Goal: Information Seeking & Learning: Learn about a topic

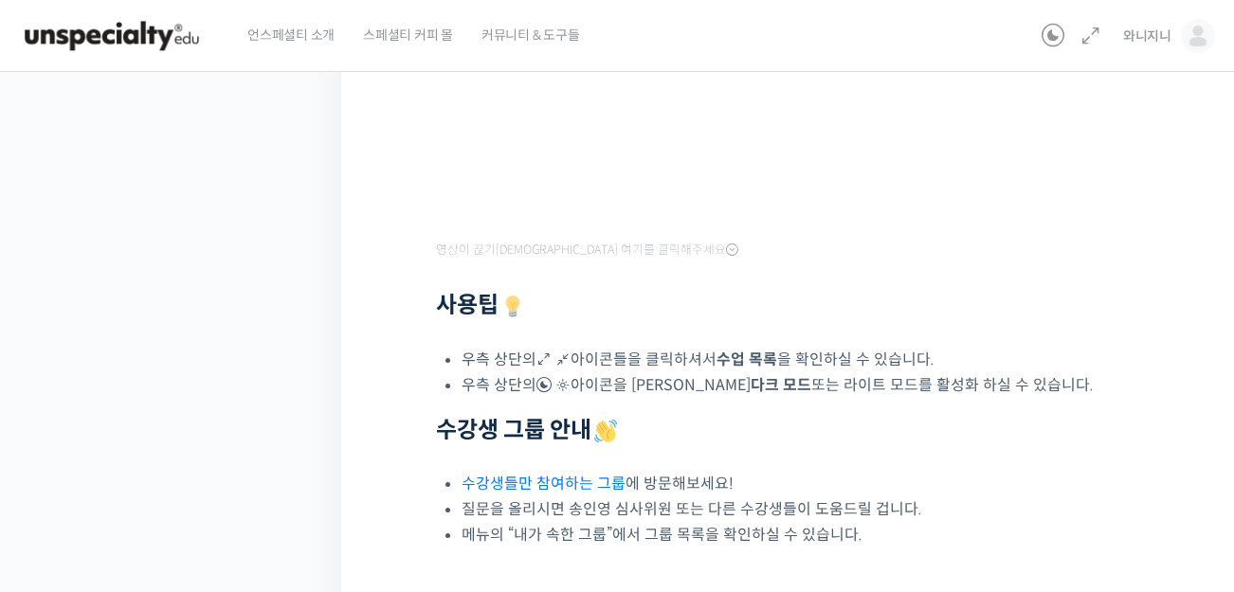
scroll to position [242, 0]
click at [1167, 35] on span "와니지니" at bounding box center [1147, 35] width 48 height 17
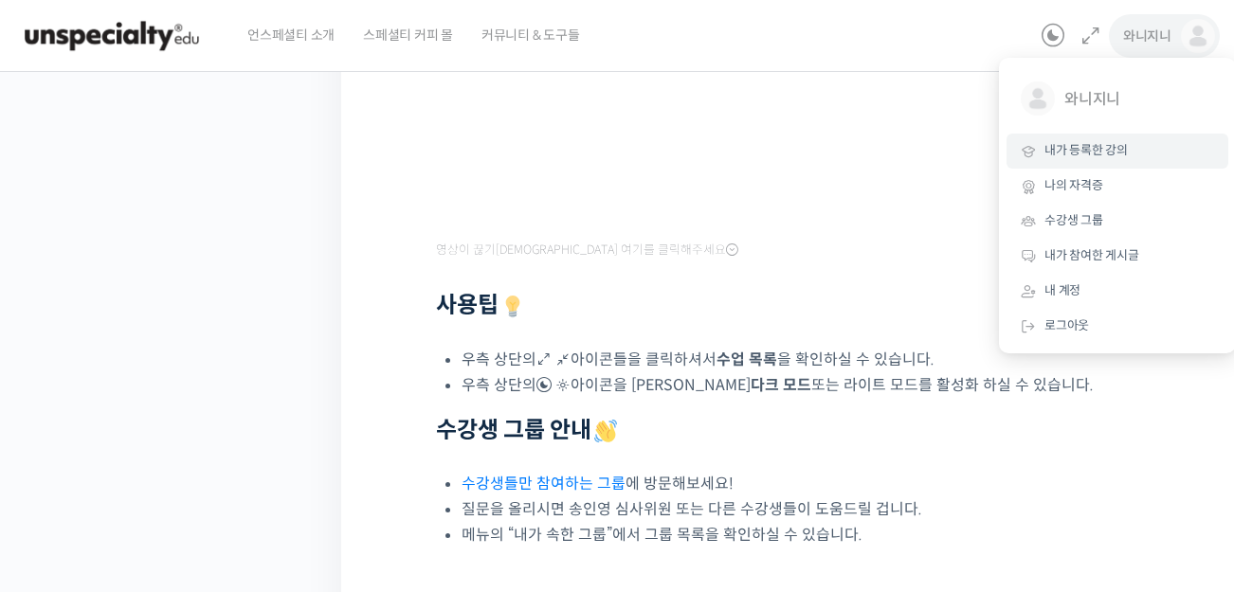
click at [1102, 152] on span "내가 등록한 강의" at bounding box center [1085, 150] width 83 height 16
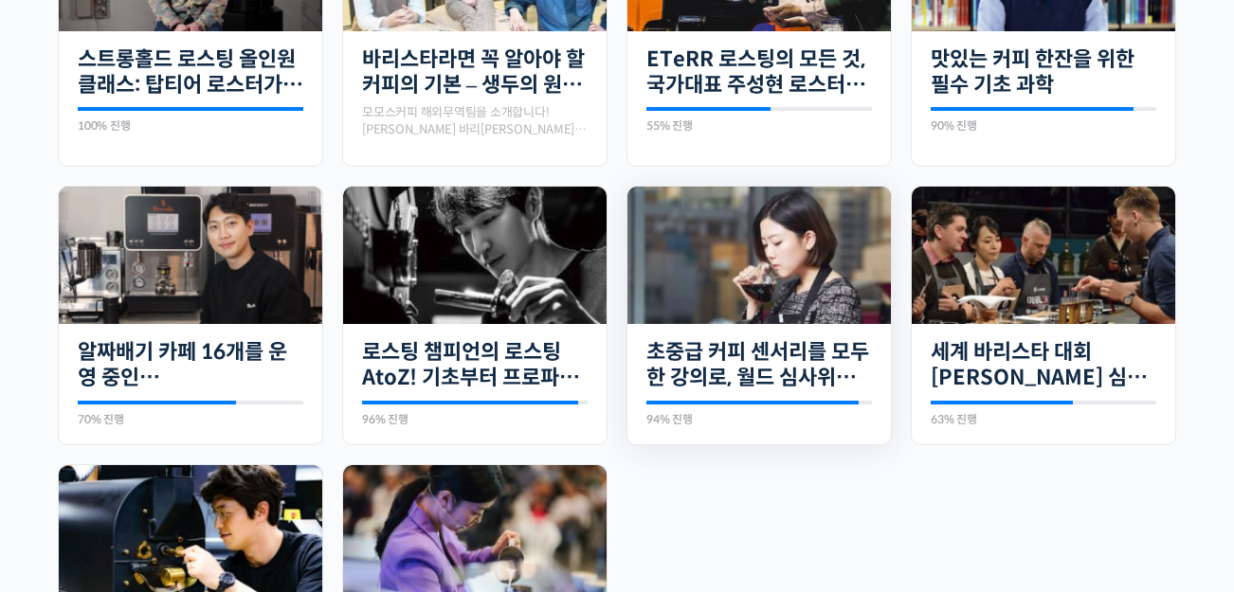
click at [826, 243] on img at bounding box center [758, 255] width 263 height 137
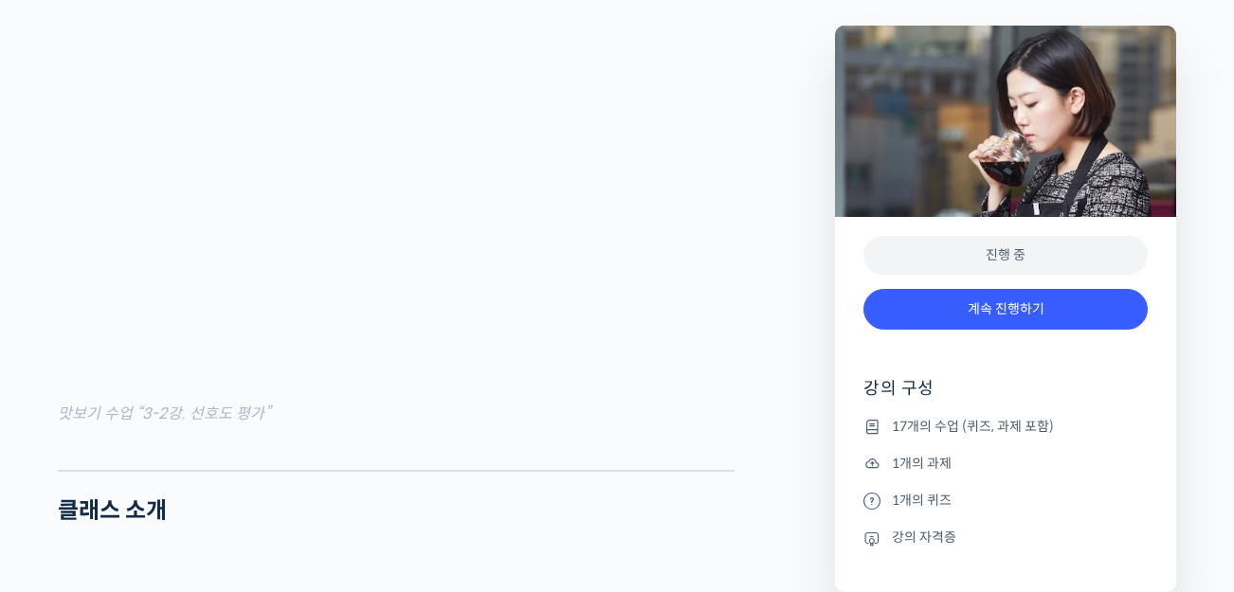
scroll to position [2132, 0]
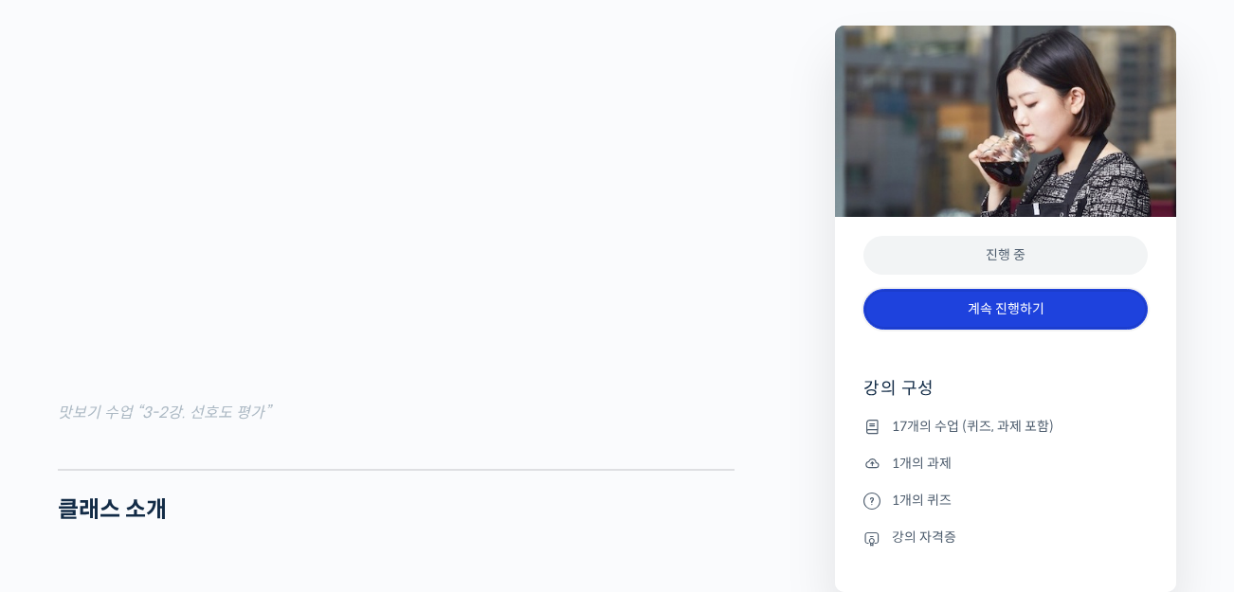
click at [979, 301] on link "계속 진행하기" at bounding box center [1005, 309] width 284 height 41
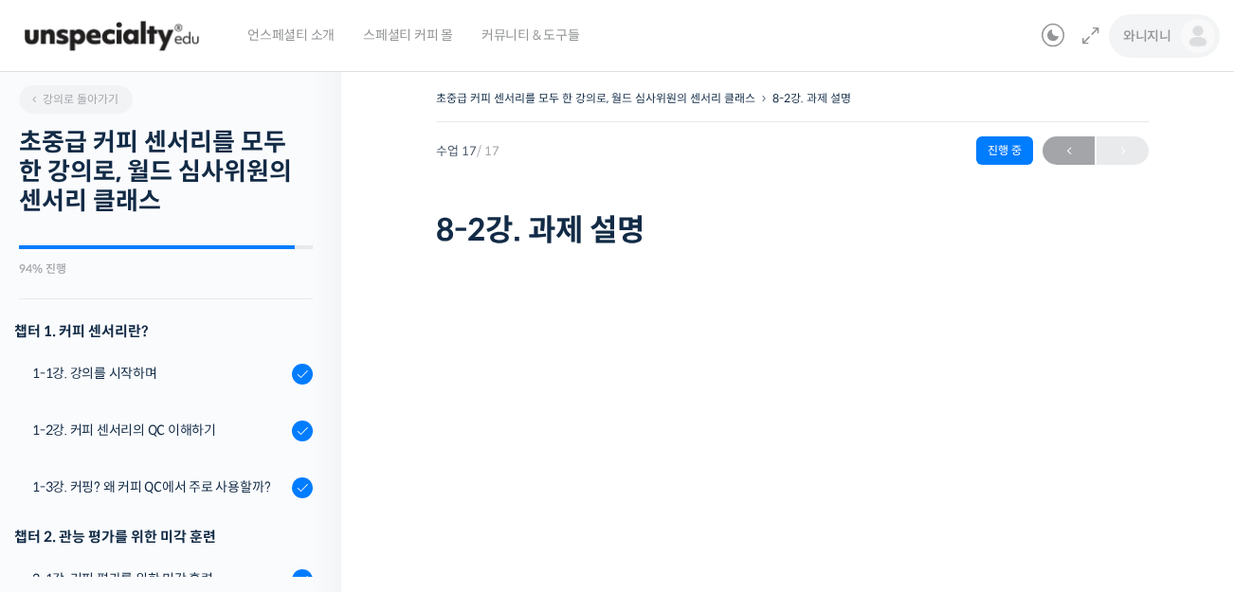
click at [1154, 29] on span "와니지니" at bounding box center [1147, 35] width 48 height 17
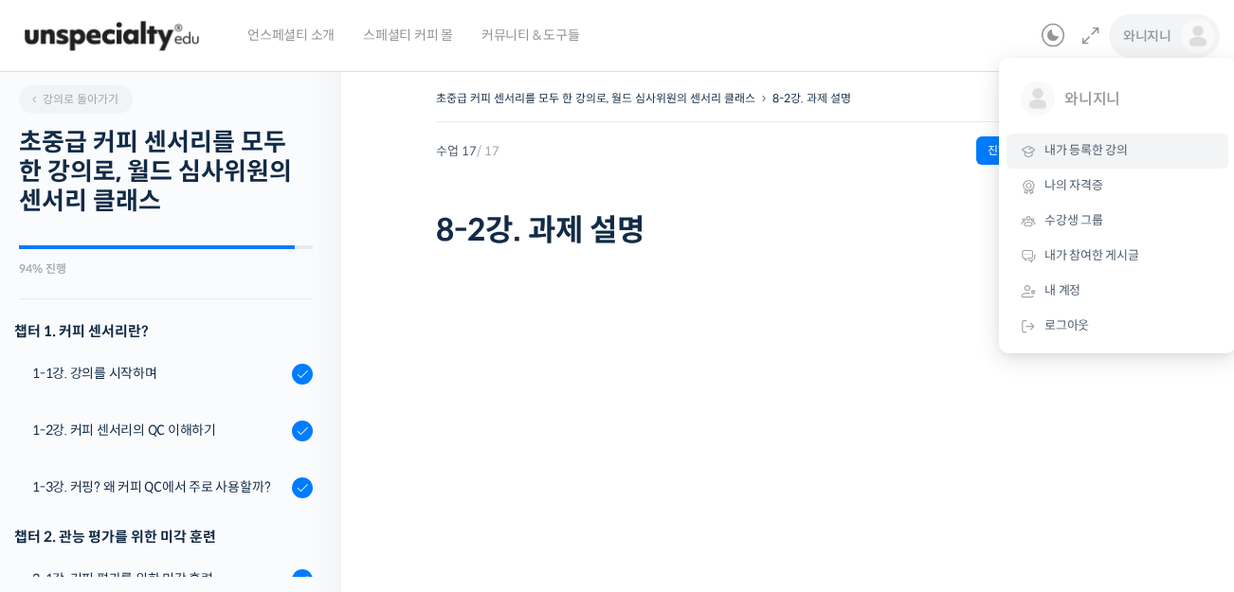
click at [1098, 152] on span "내가 등록한 강의" at bounding box center [1085, 150] width 83 height 16
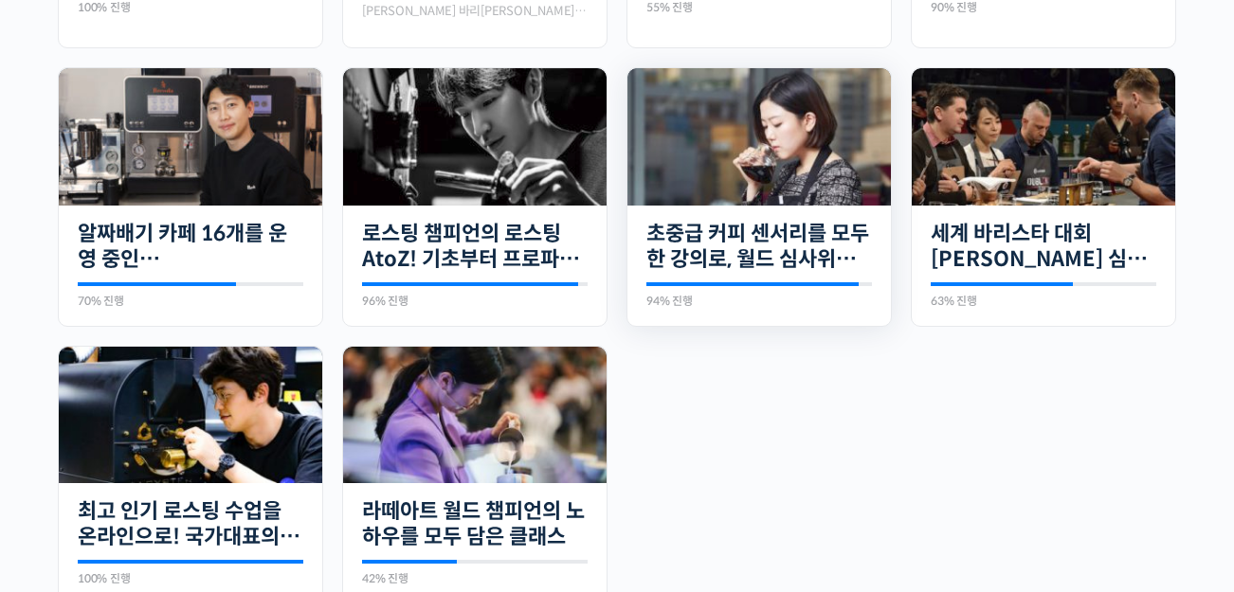
drag, startPoint x: 1039, startPoint y: 158, endPoint x: 688, endPoint y: 133, distance: 351.6
click at [1040, 157] on img at bounding box center [1043, 136] width 263 height 137
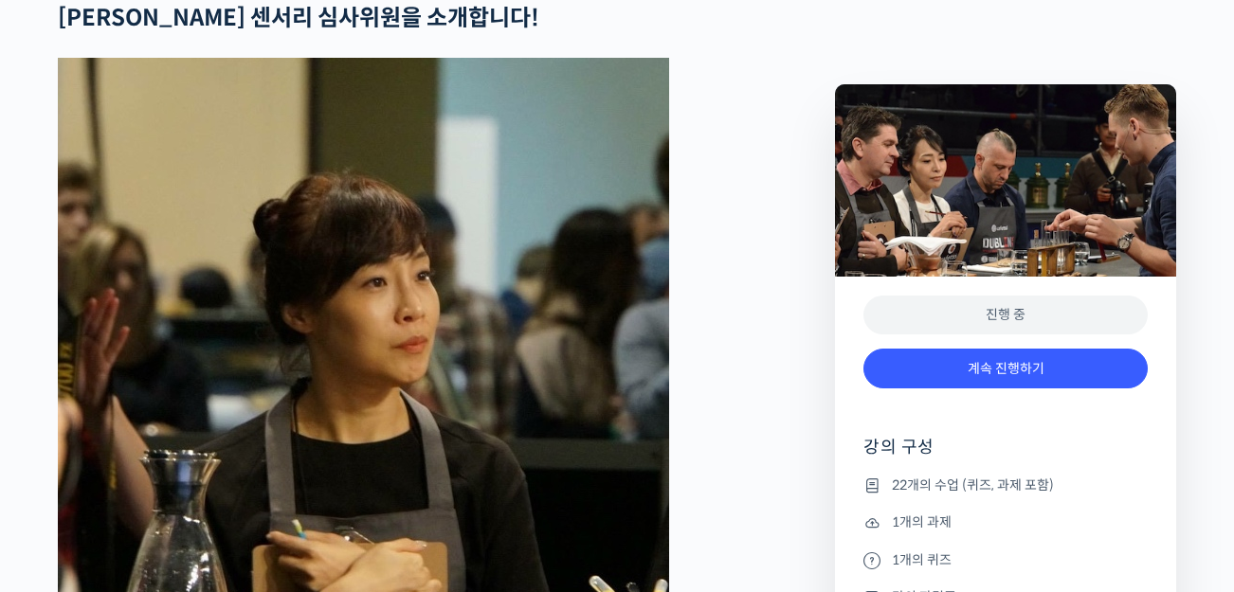
scroll to position [829, 0]
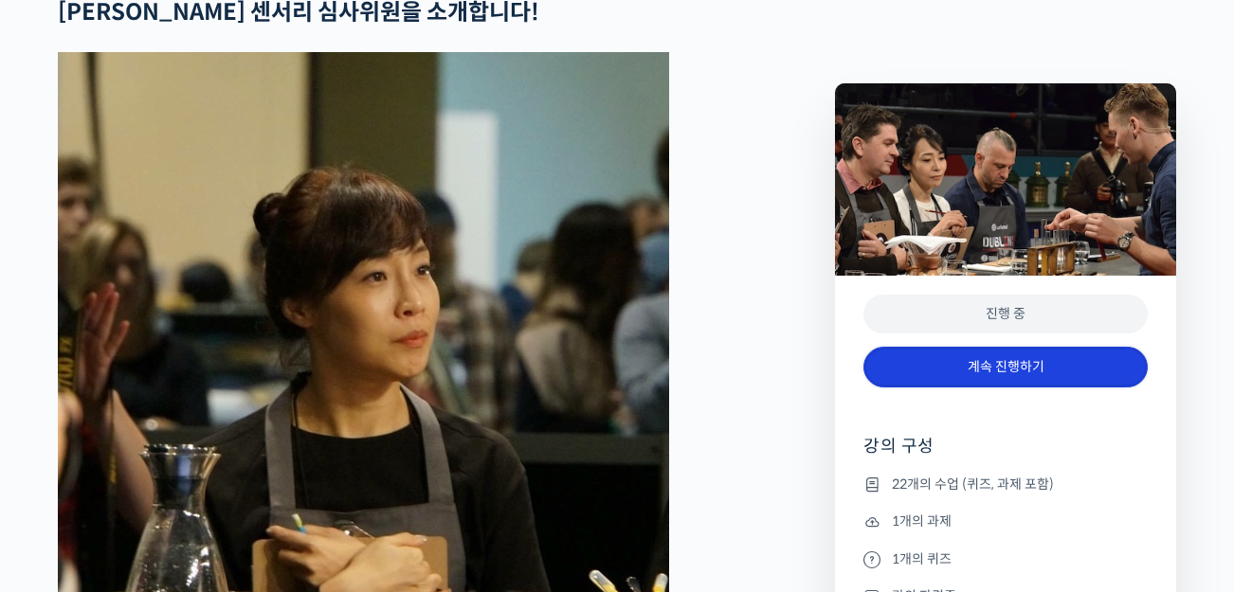
click at [975, 355] on link "계속 진행하기" at bounding box center [1005, 367] width 284 height 41
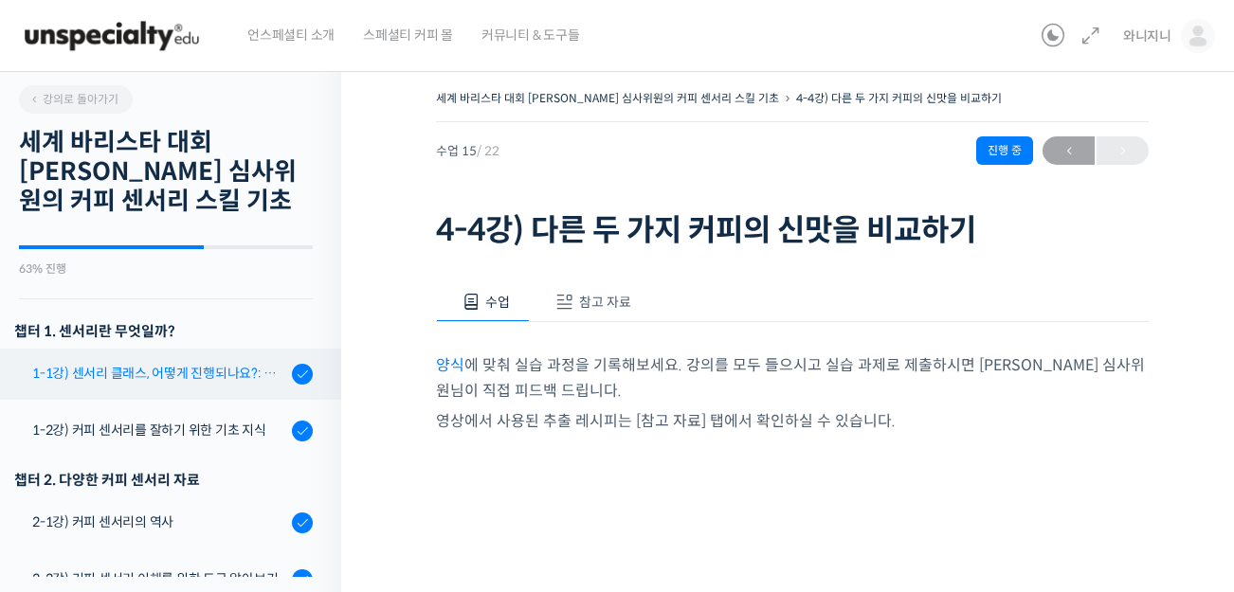
click at [181, 377] on div "1-1강) 센서리 클래스, 어떻게 진행되나요?: 목차 및 개요" at bounding box center [159, 373] width 254 height 21
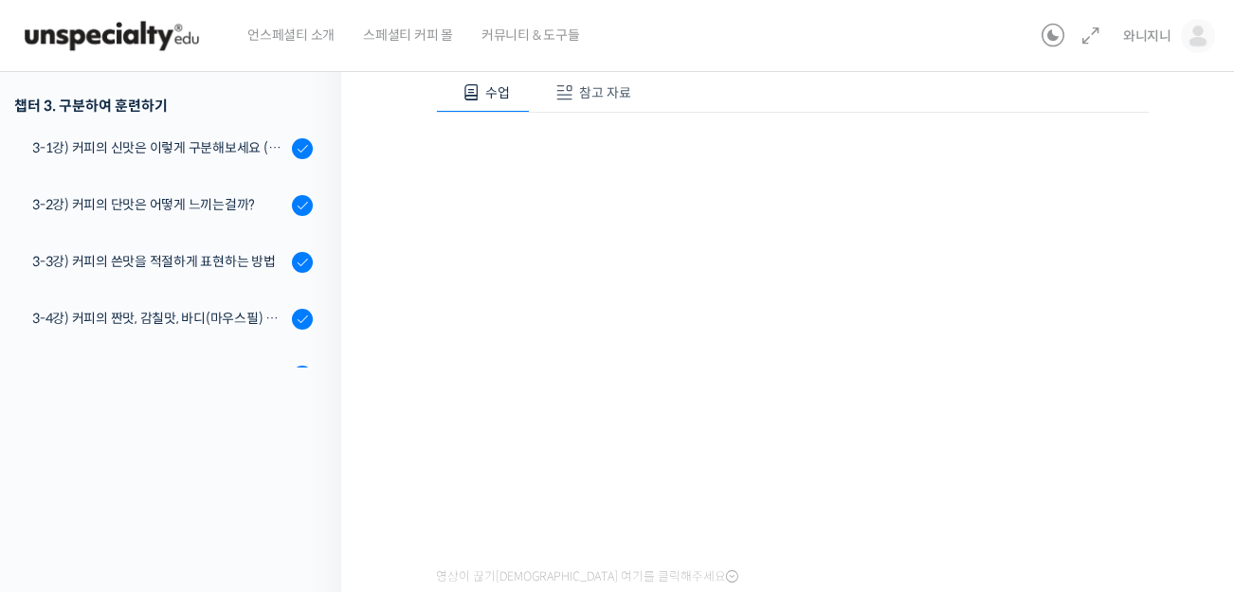
click at [602, 87] on span "참고 자료" at bounding box center [605, 92] width 52 height 17
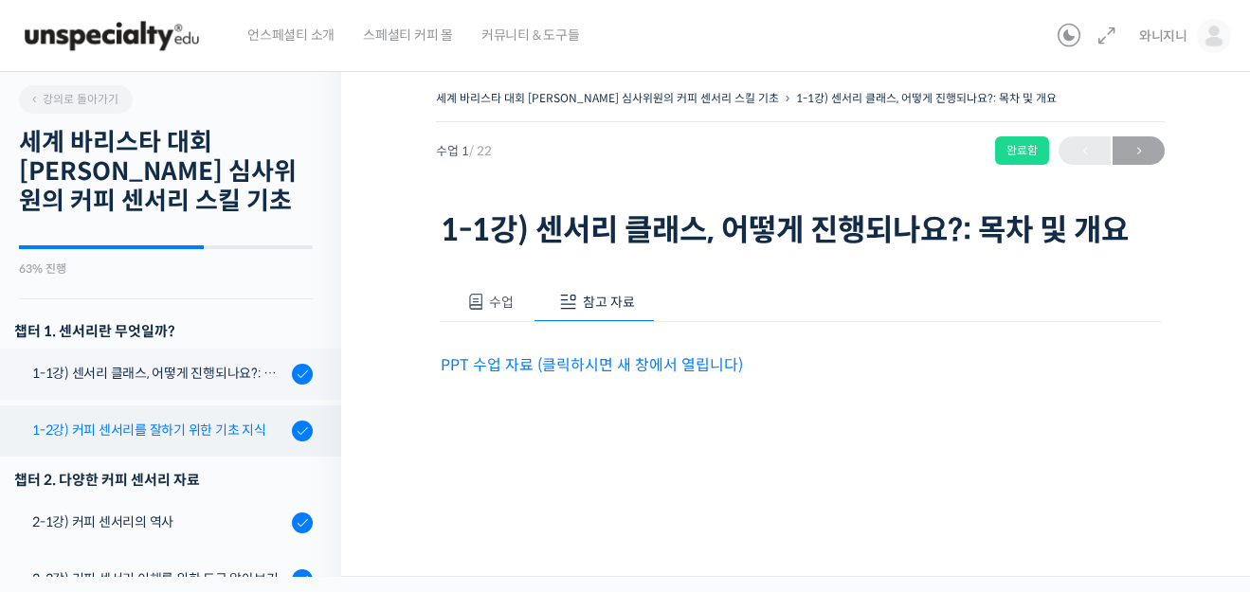
click at [198, 426] on div "1-2강) 커피 센서리를 잘하기 위한 기초 지식" at bounding box center [159, 430] width 254 height 21
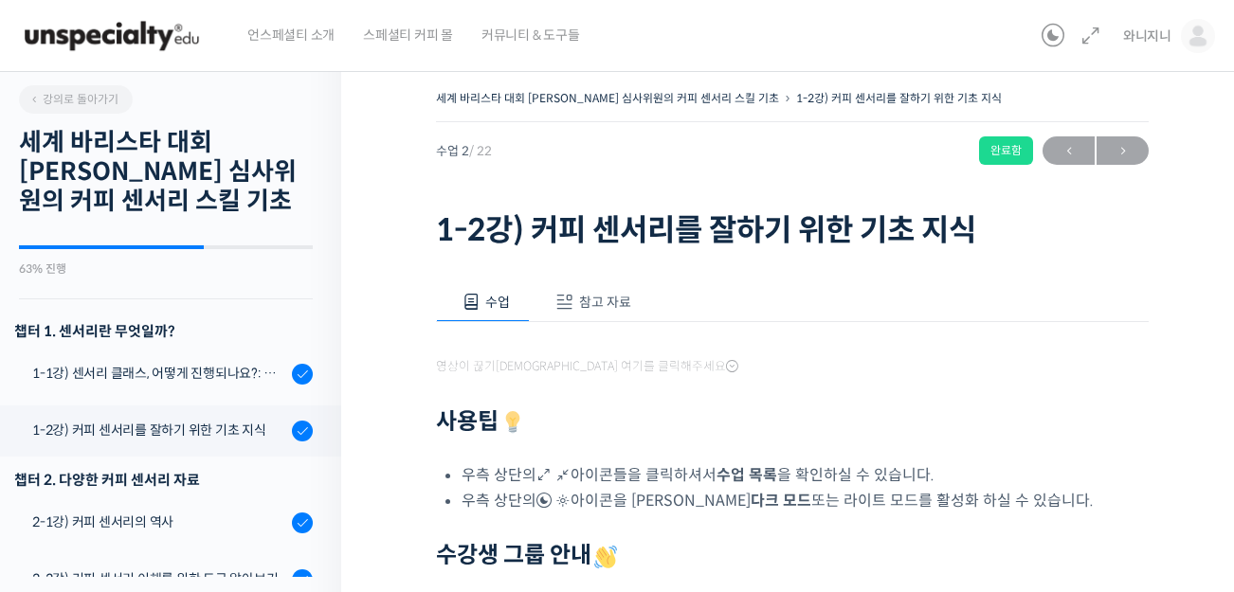
click at [599, 303] on span "참고 자료" at bounding box center [605, 302] width 52 height 17
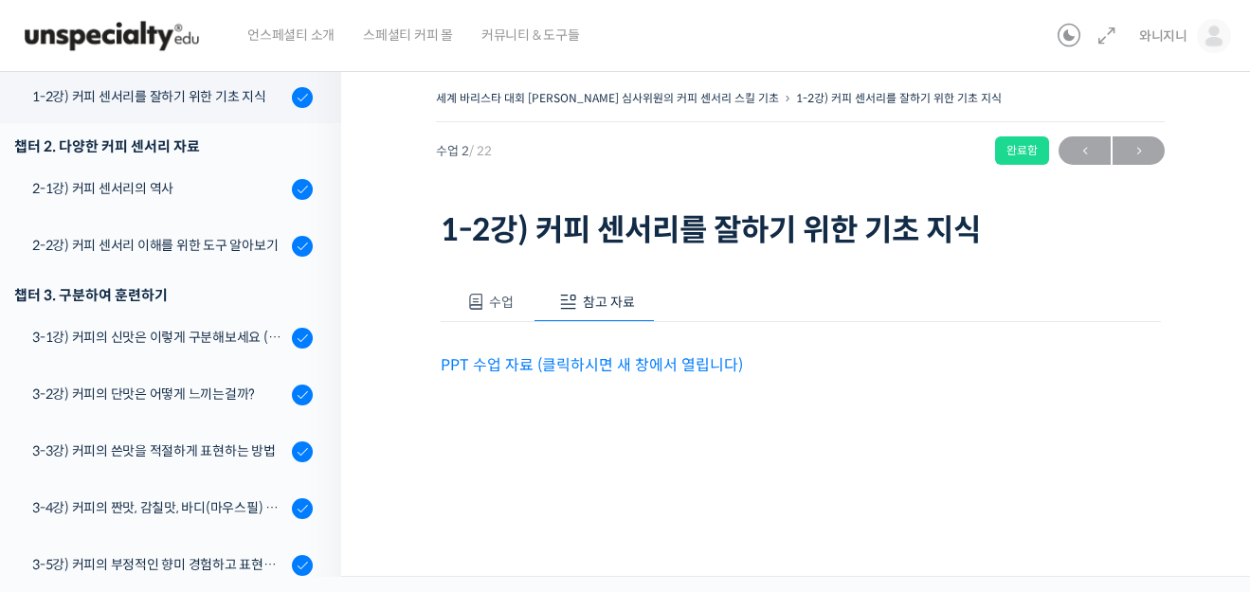
click at [522, 364] on link "PPT 수업 자료 (클릭하시면 새 창에서 열립니다)" at bounding box center [592, 365] width 302 height 20
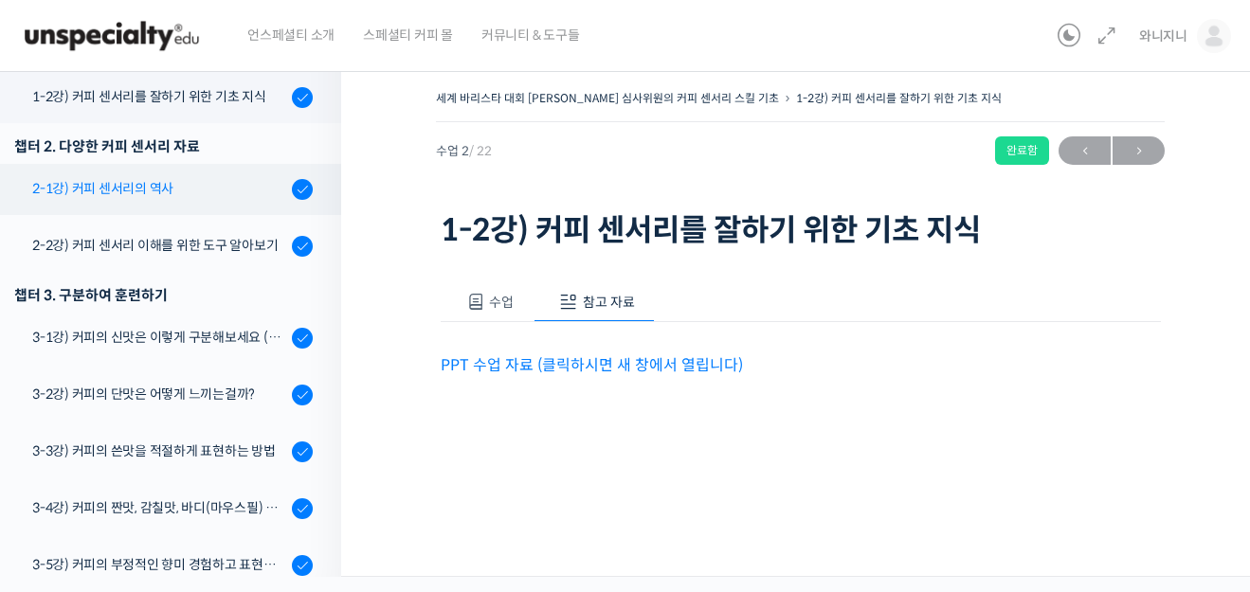
click at [146, 191] on div "2-1강) 커피 센서리의 역사" at bounding box center [159, 188] width 254 height 21
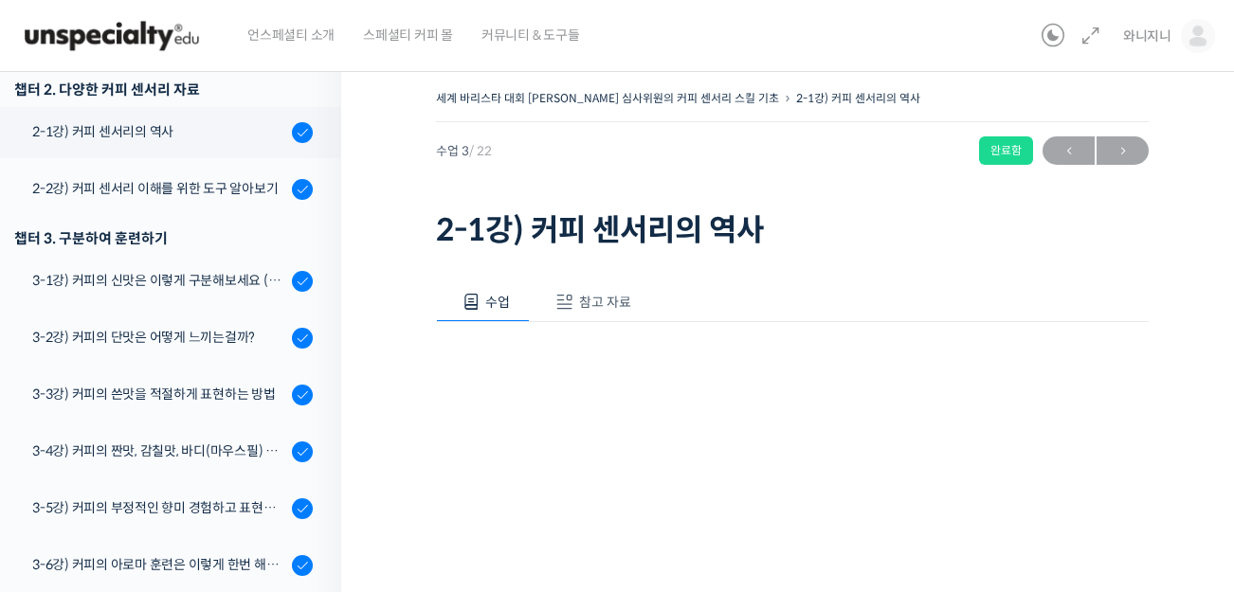
click at [630, 302] on button "참고 자료" at bounding box center [590, 302] width 121 height 40
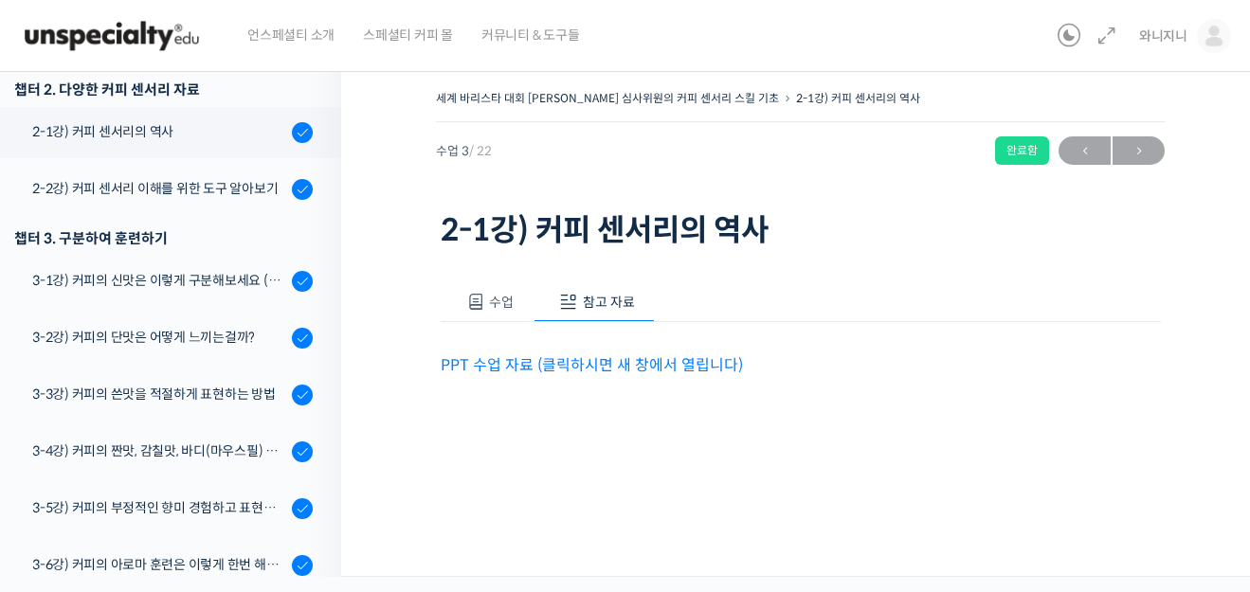
click at [593, 370] on link "PPT 수업 자료 (클릭하시면 새 창에서 열립니다)" at bounding box center [592, 365] width 302 height 20
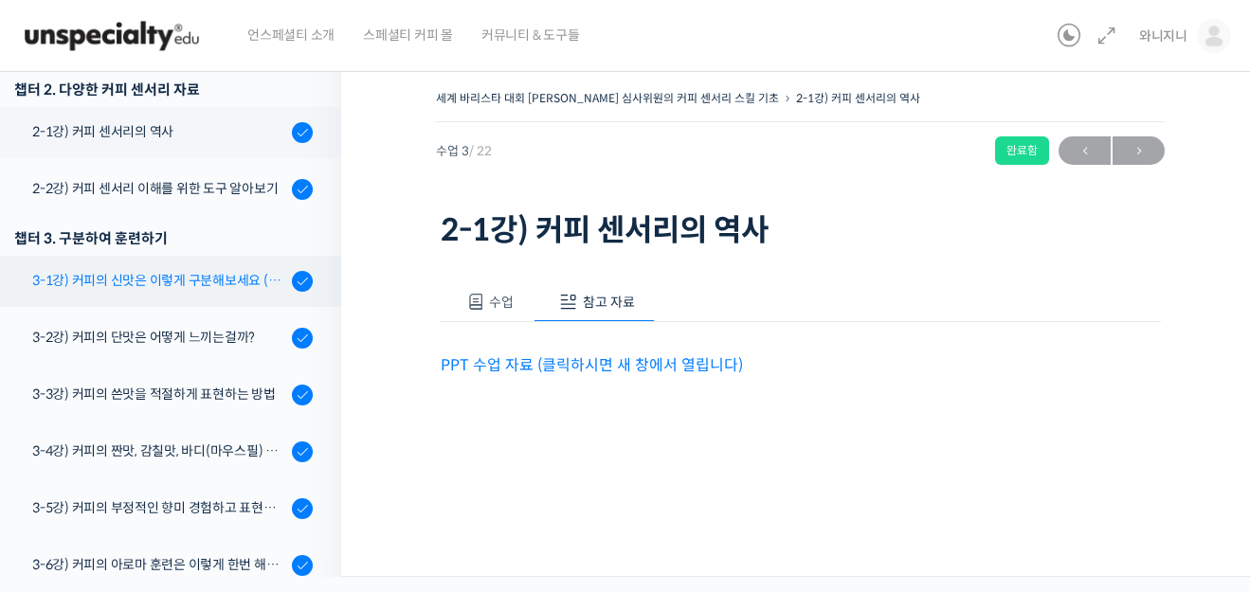
click at [162, 280] on div "3-1강) 커피의 신맛은 이렇게 구분해보세요 (시트릭산과 말릭산의 차이)" at bounding box center [159, 280] width 254 height 21
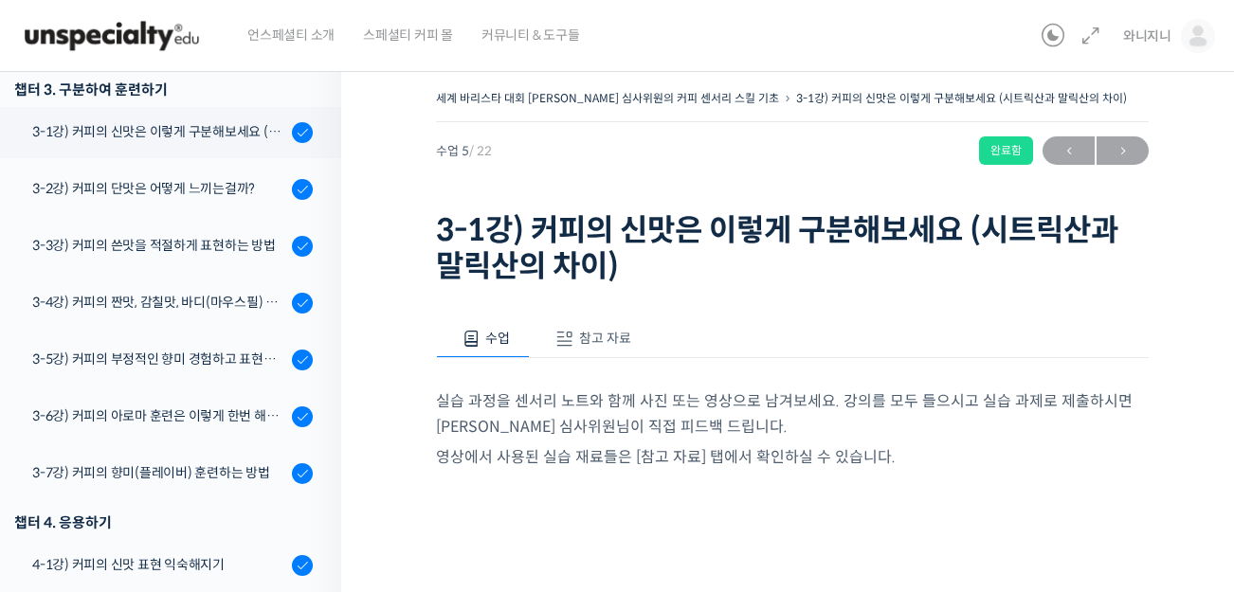
click at [596, 343] on span "참고 자료" at bounding box center [605, 338] width 52 height 17
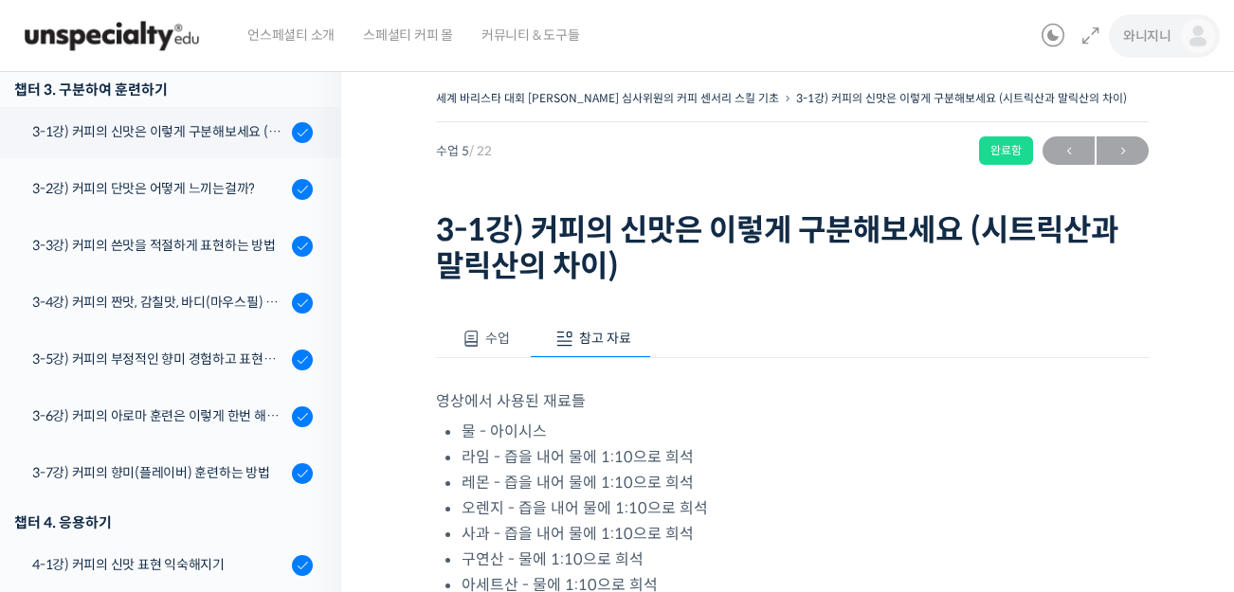
click at [1149, 32] on span "와니지니" at bounding box center [1147, 35] width 48 height 17
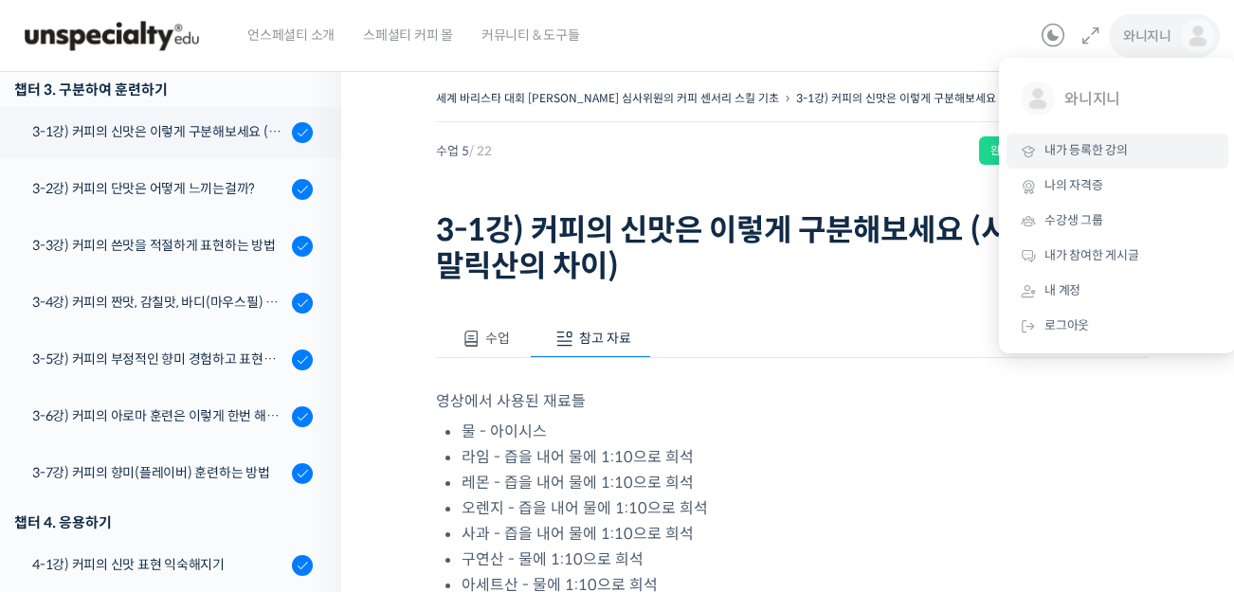
click at [1083, 153] on span "내가 등록한 강의" at bounding box center [1085, 150] width 83 height 16
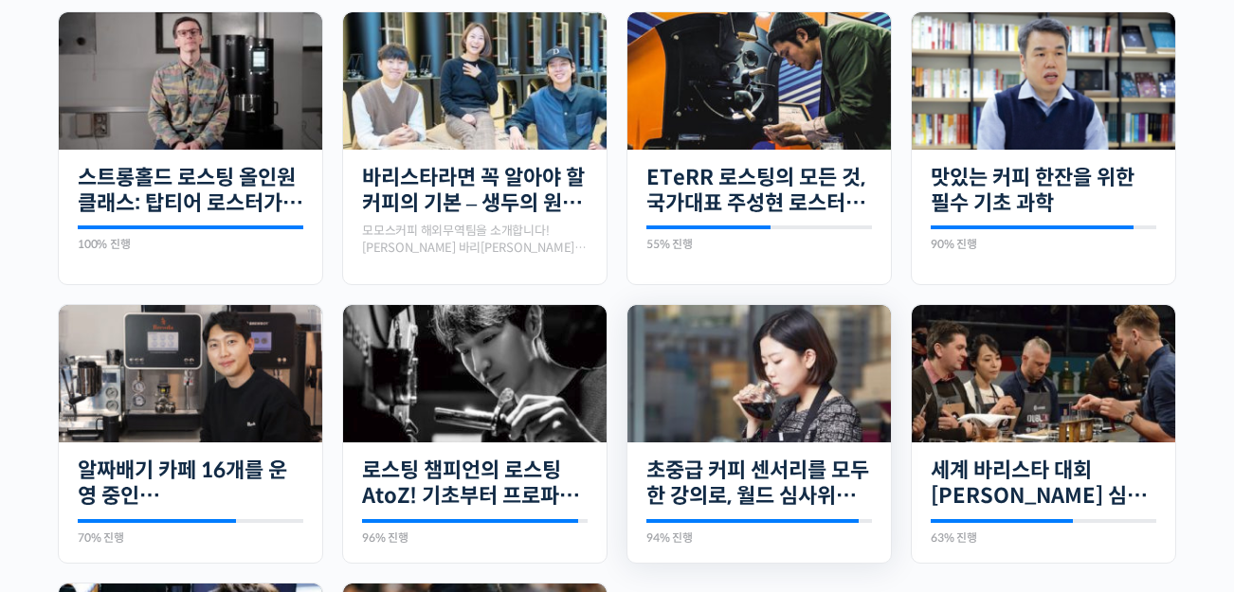
click at [768, 372] on img at bounding box center [758, 373] width 263 height 137
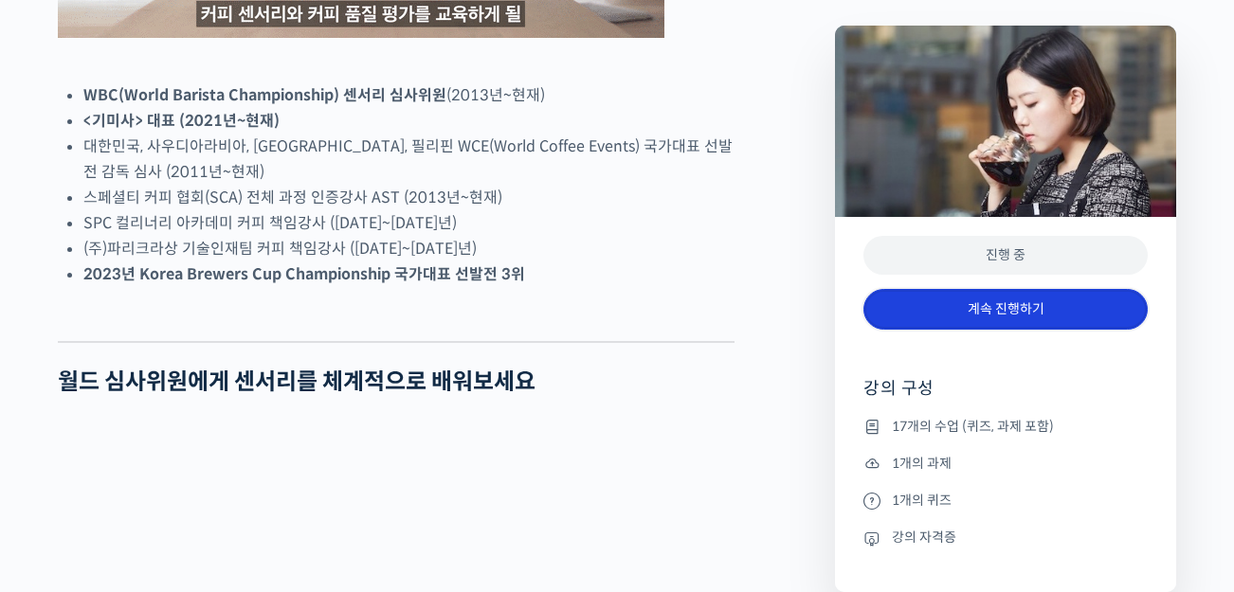
click at [1007, 318] on link "계속 진행하기" at bounding box center [1005, 309] width 284 height 41
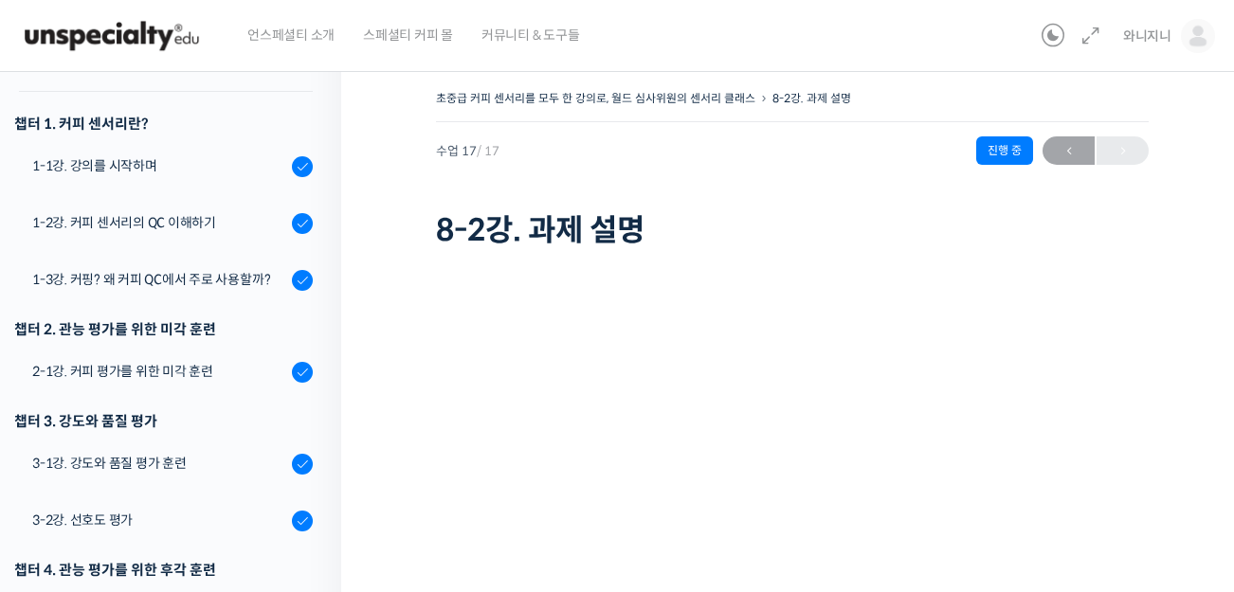
scroll to position [206, 0]
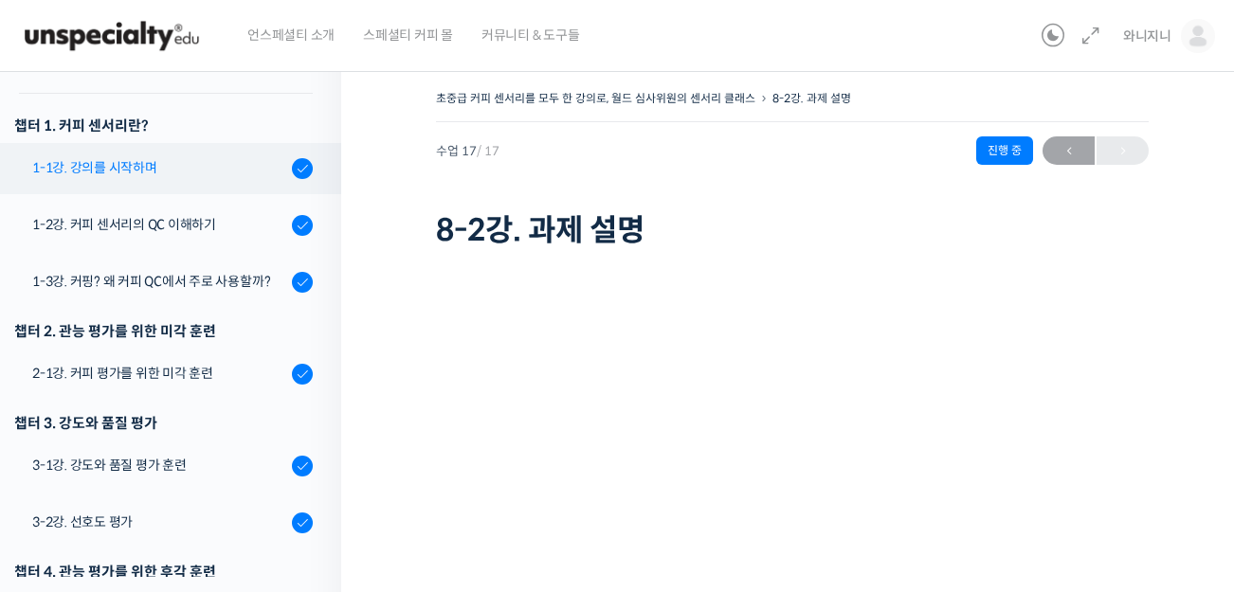
click at [95, 166] on div "1-1강. 강의를 시작하며" at bounding box center [159, 167] width 254 height 21
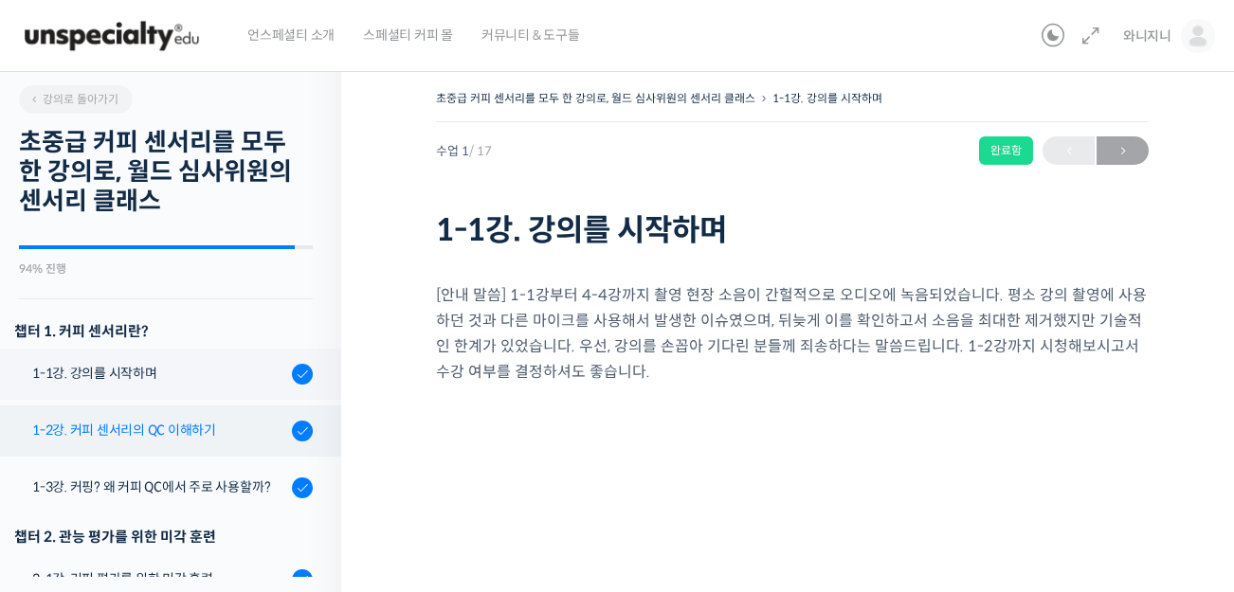
click at [133, 434] on div "1-2강. 커피 센서리의 QC 이해하기" at bounding box center [159, 430] width 254 height 21
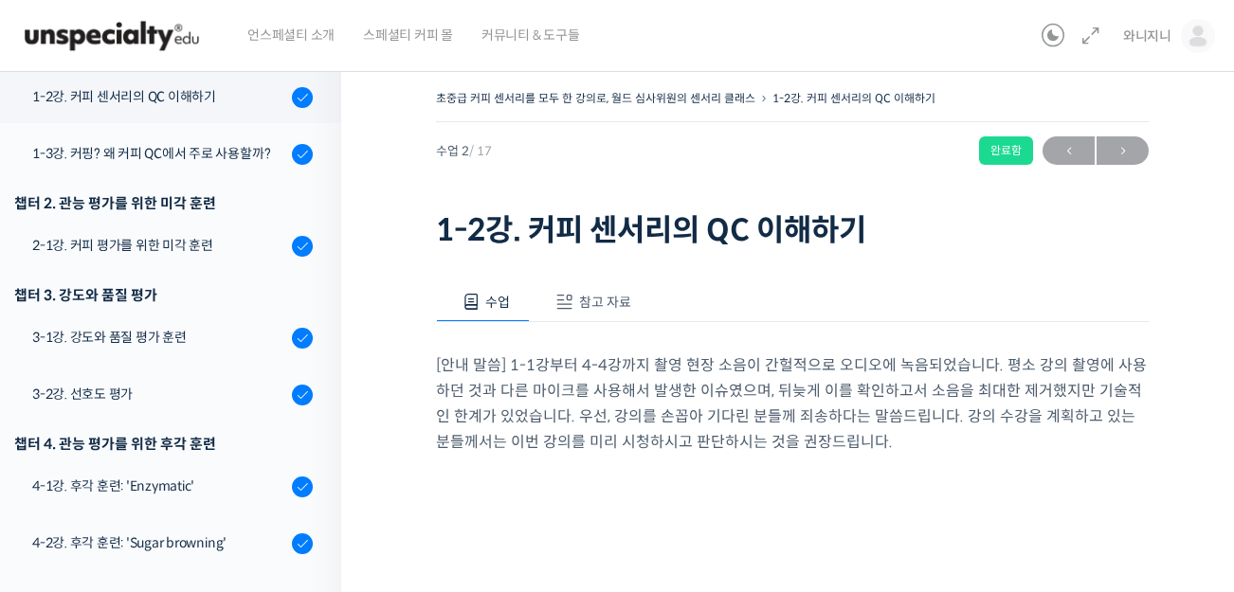
click at [598, 298] on span "참고 자료" at bounding box center [605, 302] width 52 height 17
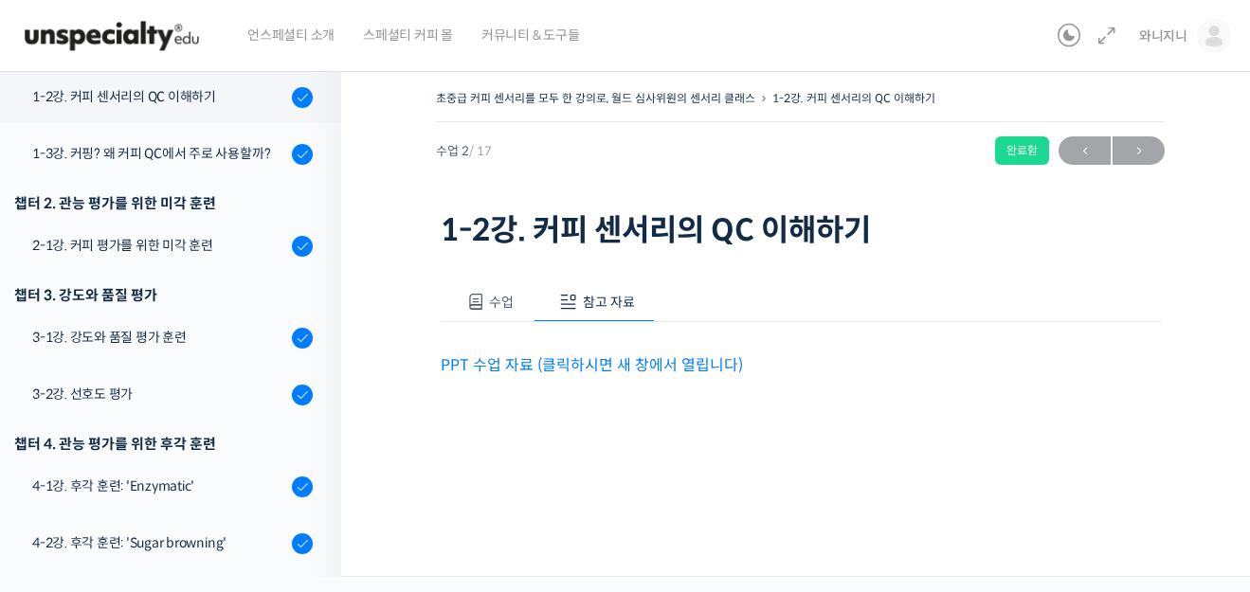
click at [635, 371] on link "PPT 수업 자료 (클릭하시면 새 창에서 열립니다)" at bounding box center [592, 365] width 302 height 20
